Goal: Find specific page/section: Find specific page/section

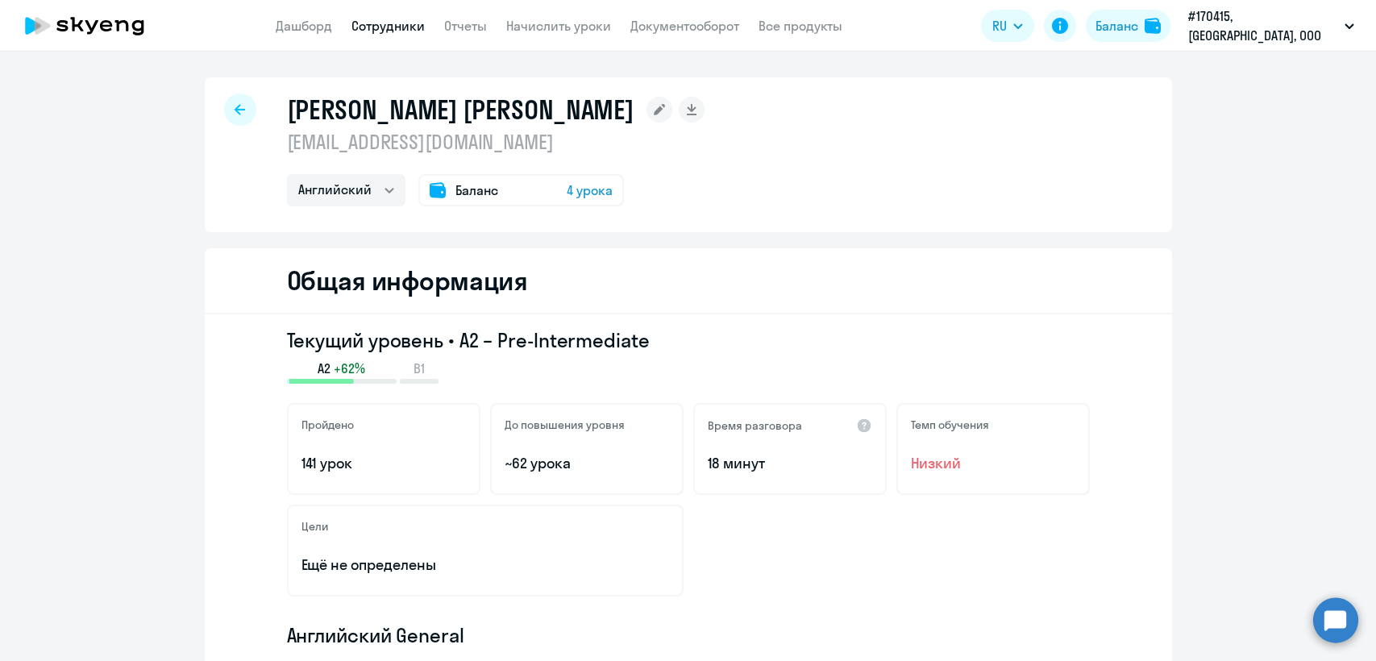
select select "english"
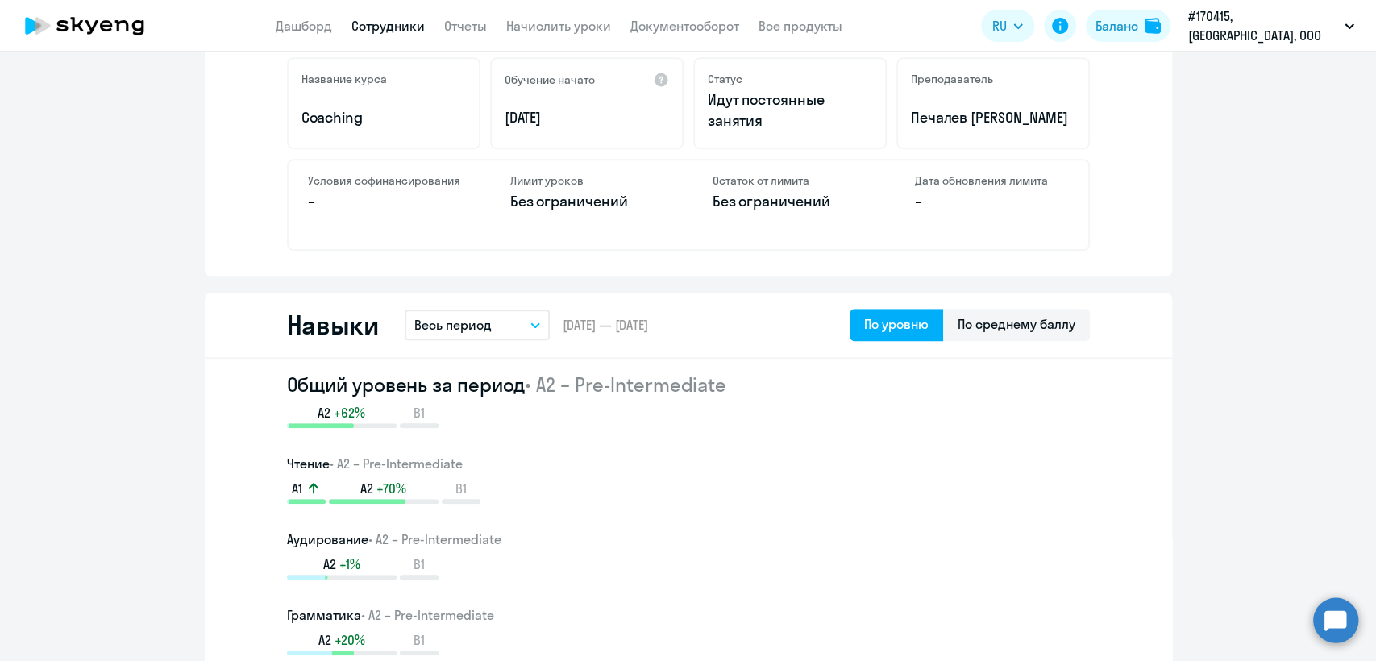
scroll to position [708, 0]
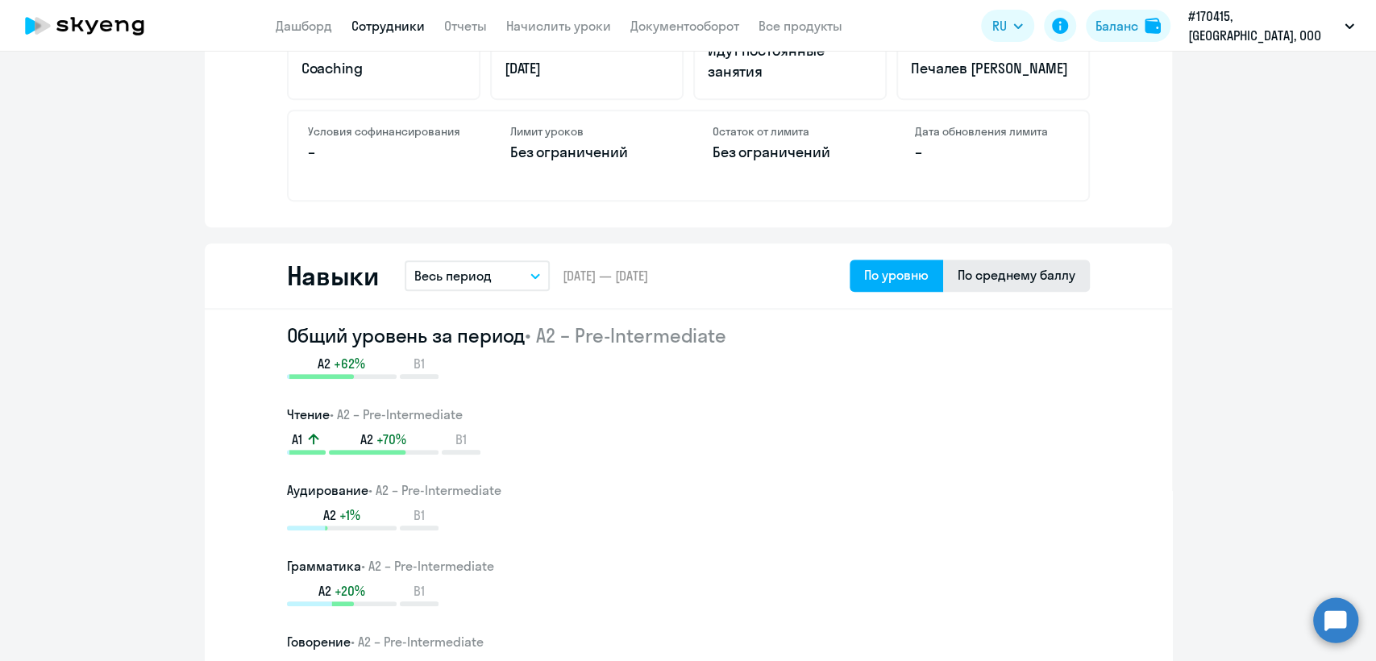
click at [1030, 280] on div "По среднему баллу" at bounding box center [1017, 274] width 118 height 19
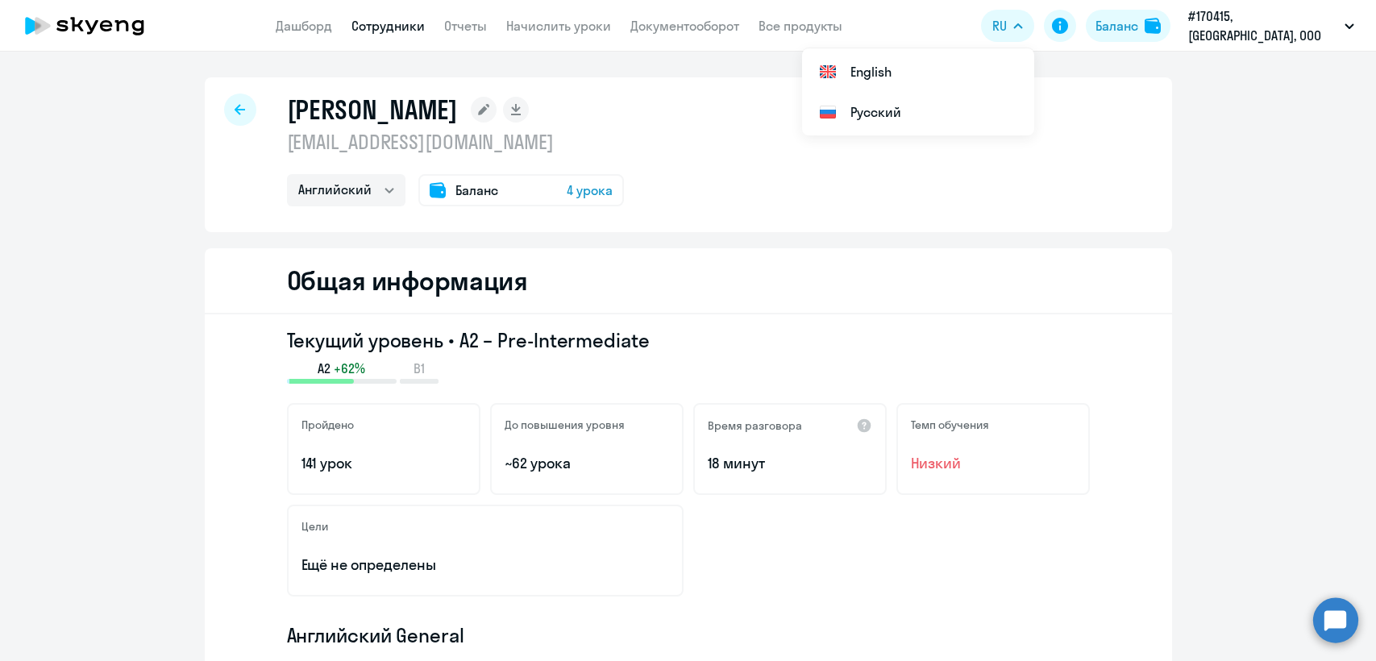
select select "english"
click at [1138, 18] on div "Баланс" at bounding box center [1116, 25] width 43 height 19
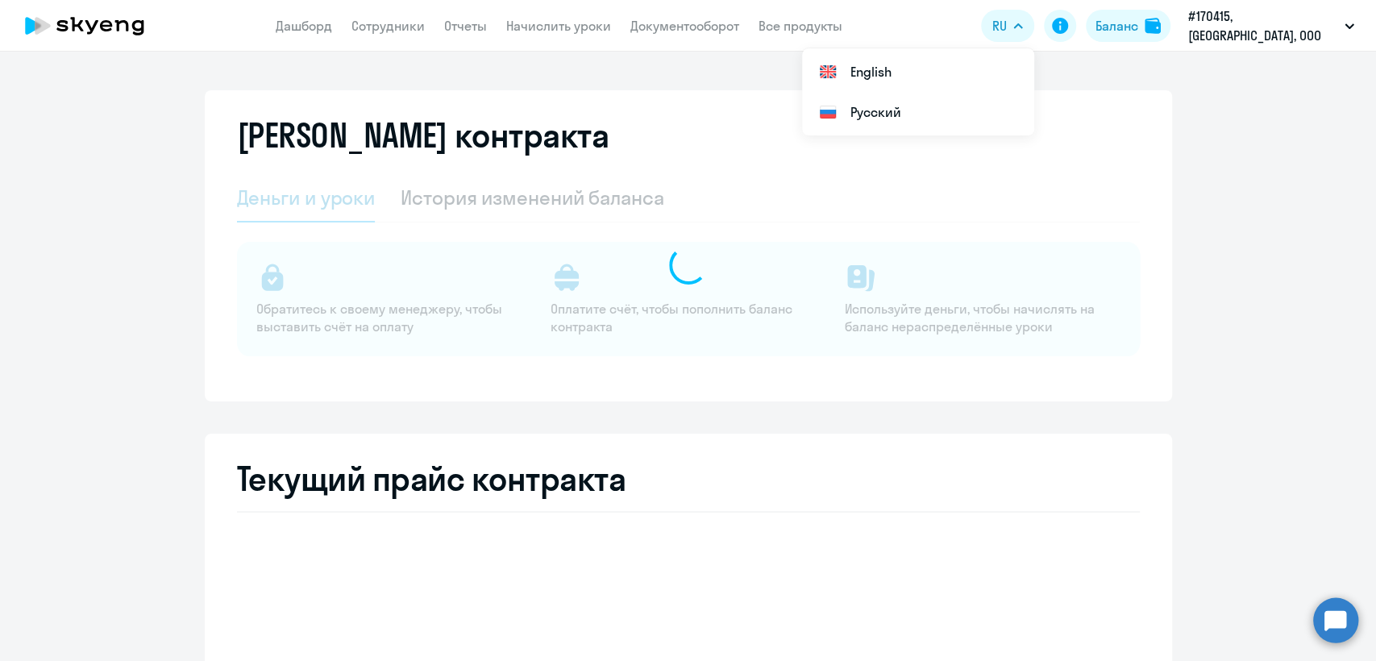
select select "english_adult_not_native_speaker"
